Goal: Information Seeking & Learning: Learn about a topic

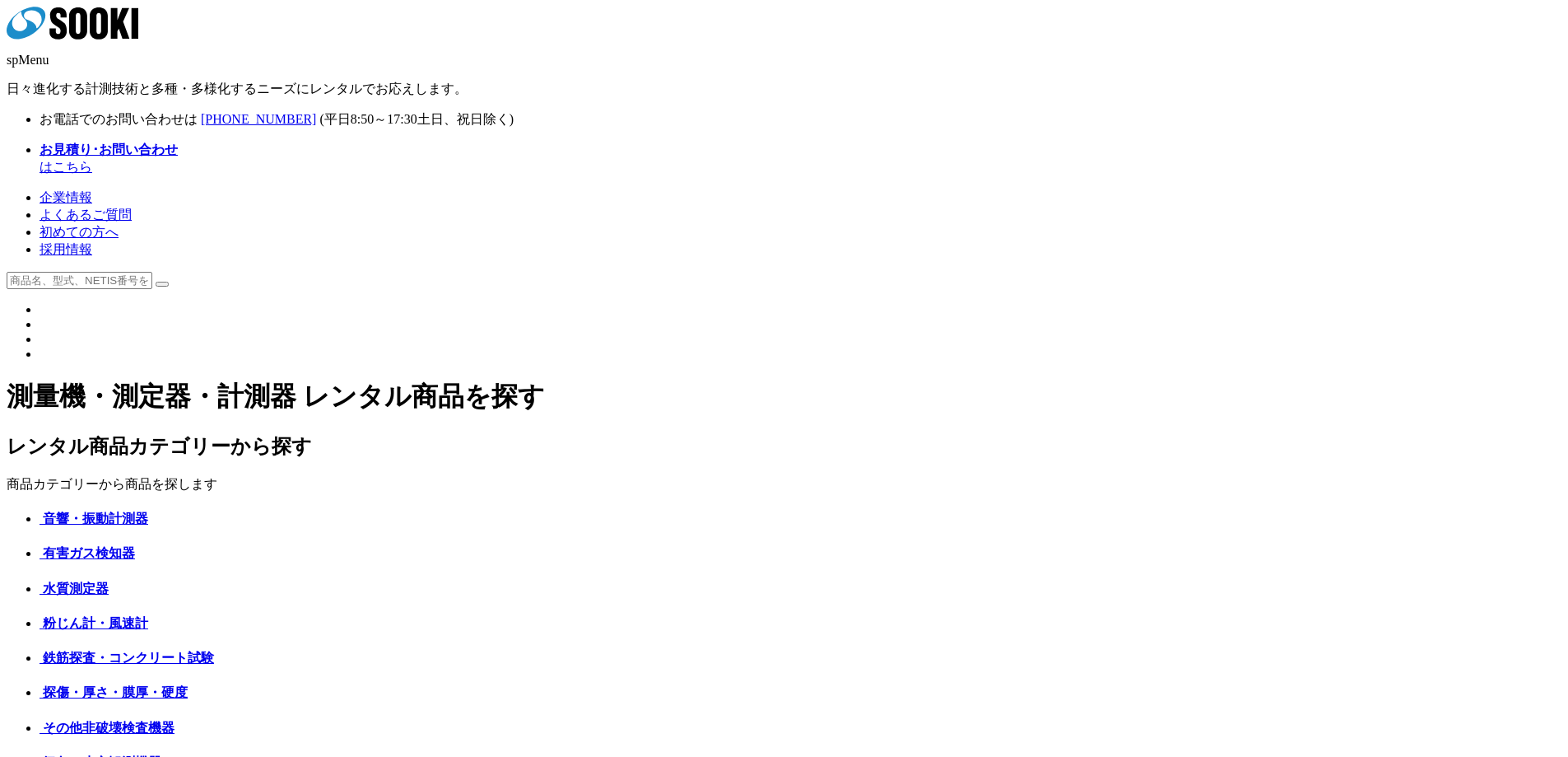
click at [131, 208] on link "よくあるご質問" at bounding box center [85, 214] width 92 height 14
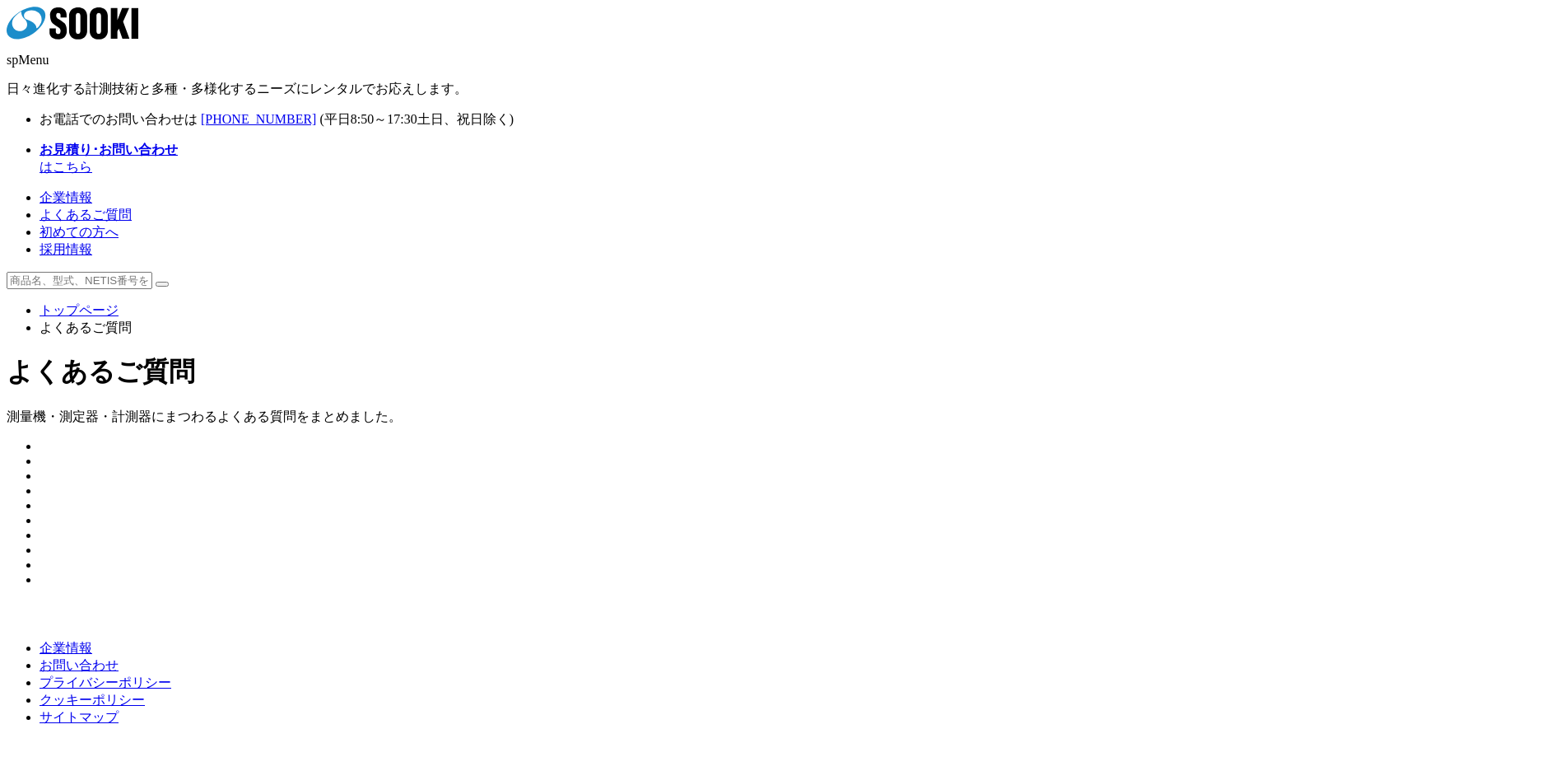
click at [40, 495] on img at bounding box center [40, 495] width 0 height 0
